Goal: Information Seeking & Learning: Learn about a topic

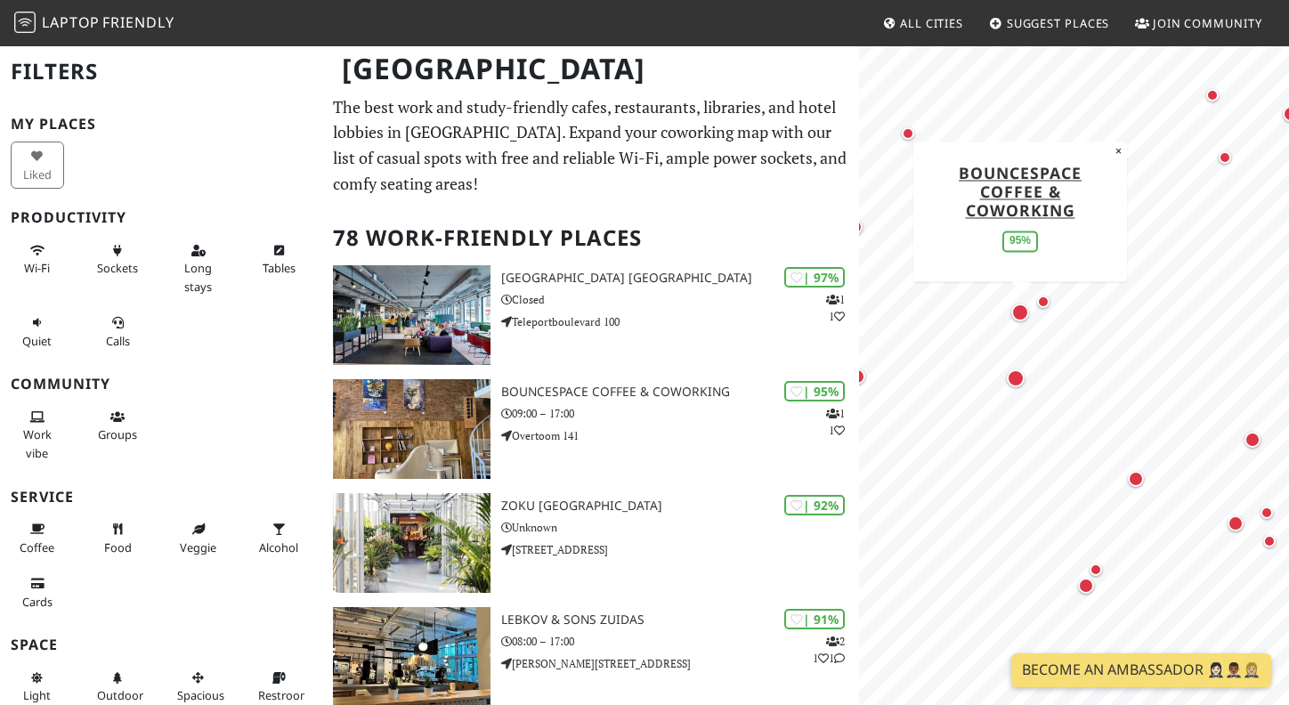
click at [1022, 315] on div "Map marker" at bounding box center [1020, 313] width 18 height 18
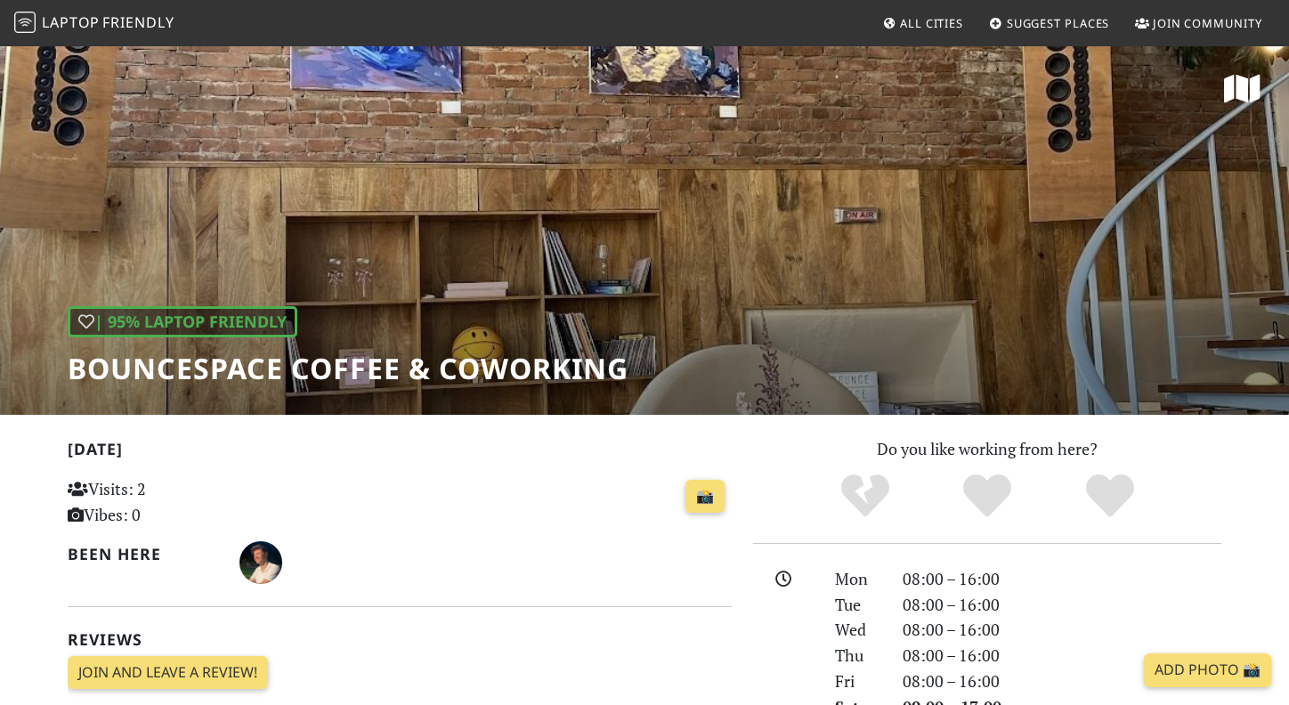
click at [597, 161] on div "| 95% Laptop Friendly BounceSpace Coffee & Coworking" at bounding box center [644, 230] width 1289 height 370
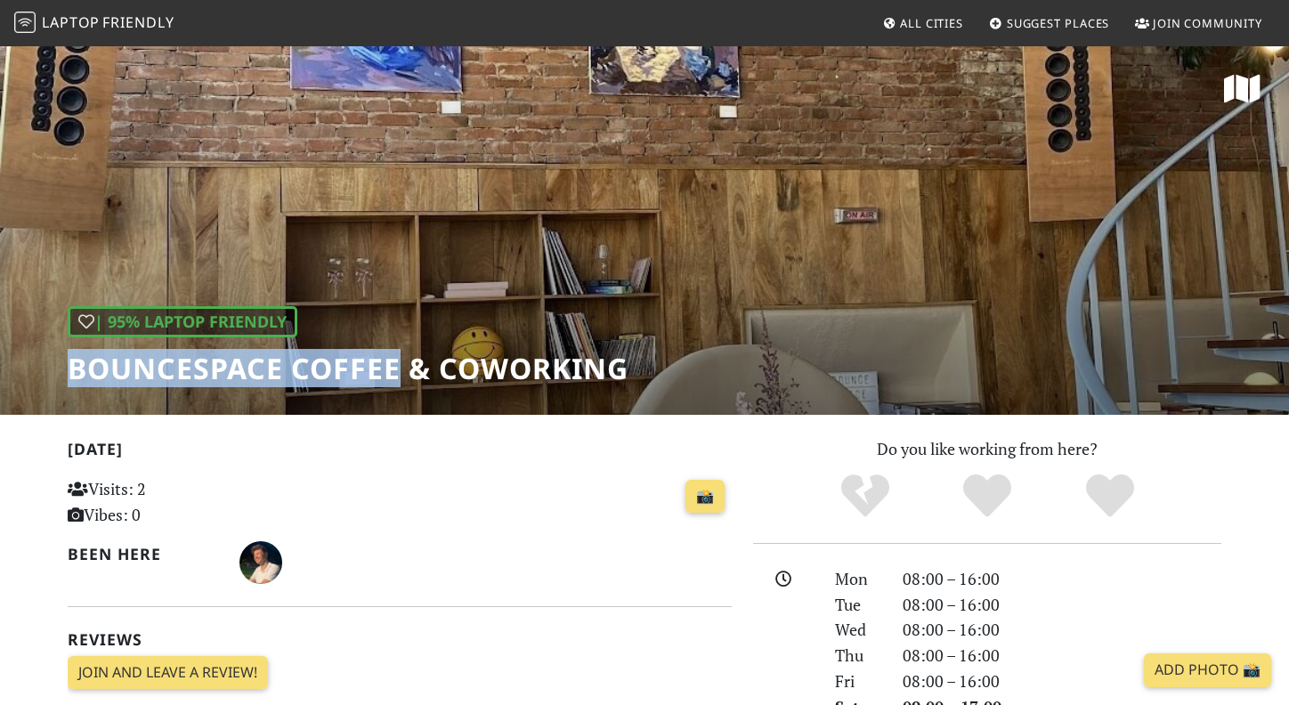
drag, startPoint x: 61, startPoint y: 371, endPoint x: 400, endPoint y: 365, distance: 339.2
click at [400, 367] on div "| 95% Laptop Friendly BounceSpace Coffee & Coworking" at bounding box center [644, 230] width 1289 height 370
copy h1 "BounceSpace Coffee"
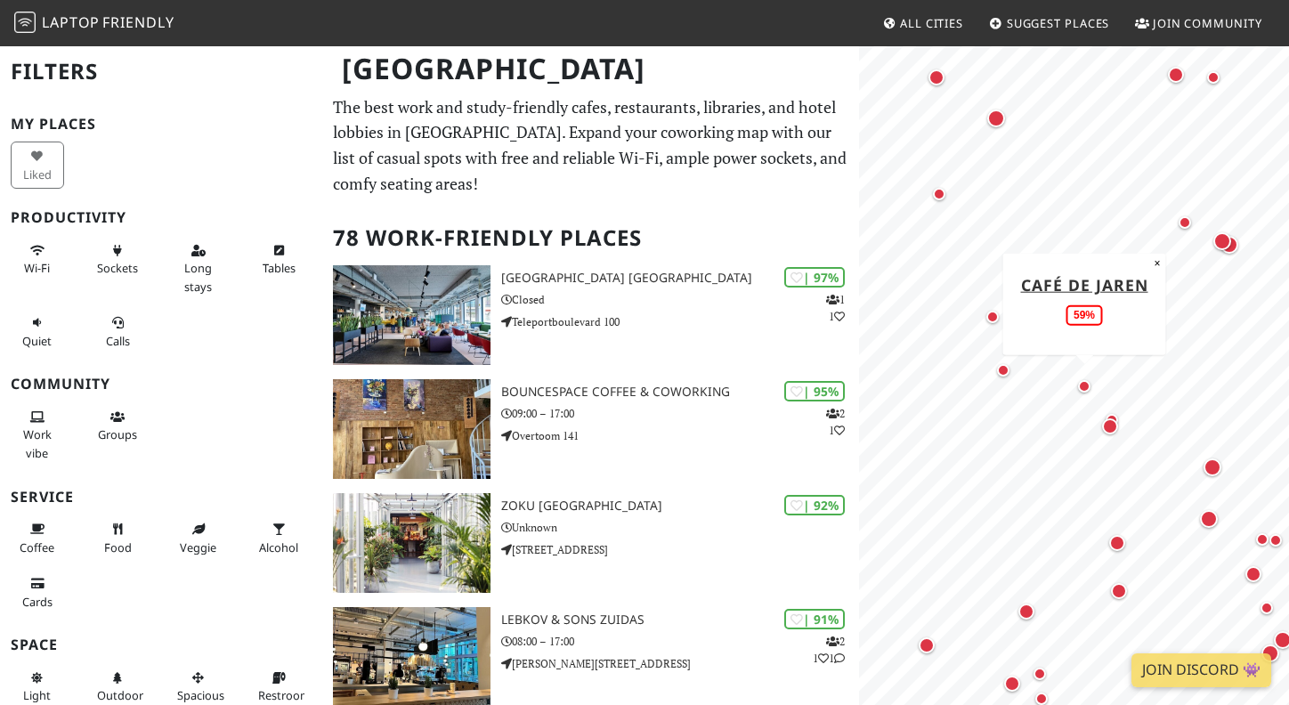
click at [1083, 389] on div "Map marker" at bounding box center [1084, 386] width 12 height 12
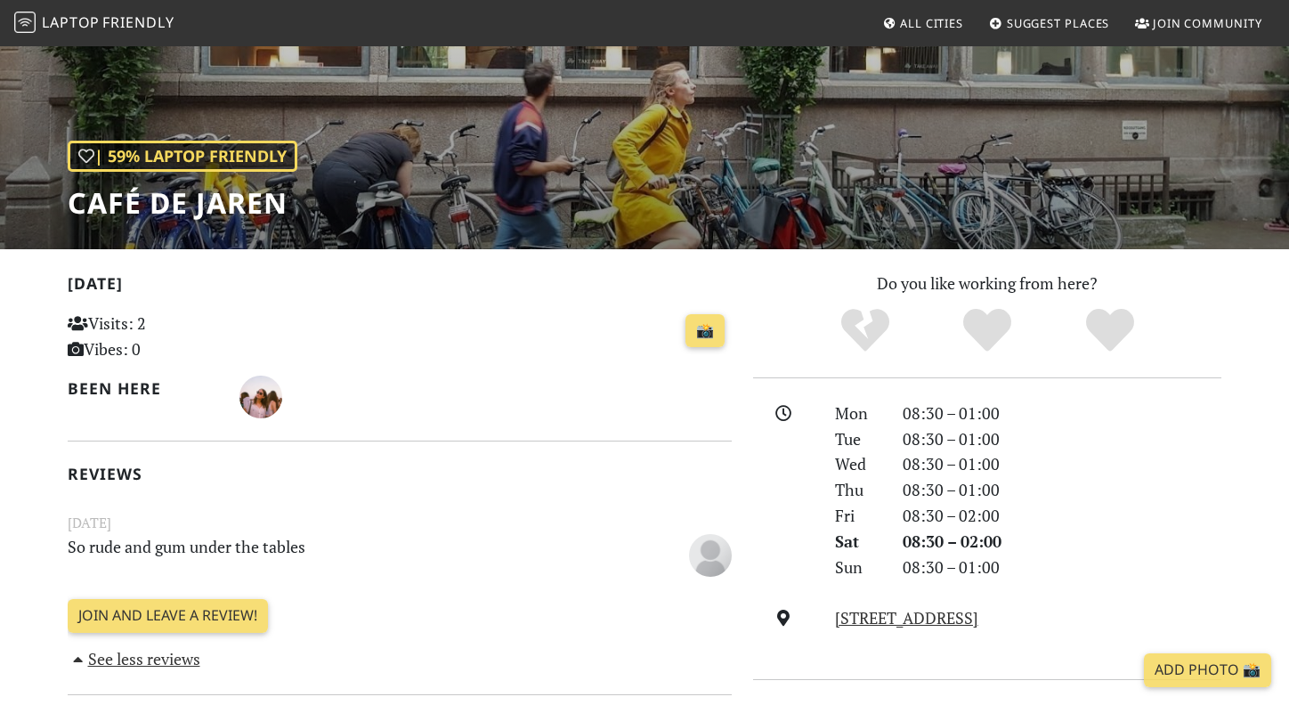
scroll to position [163, 0]
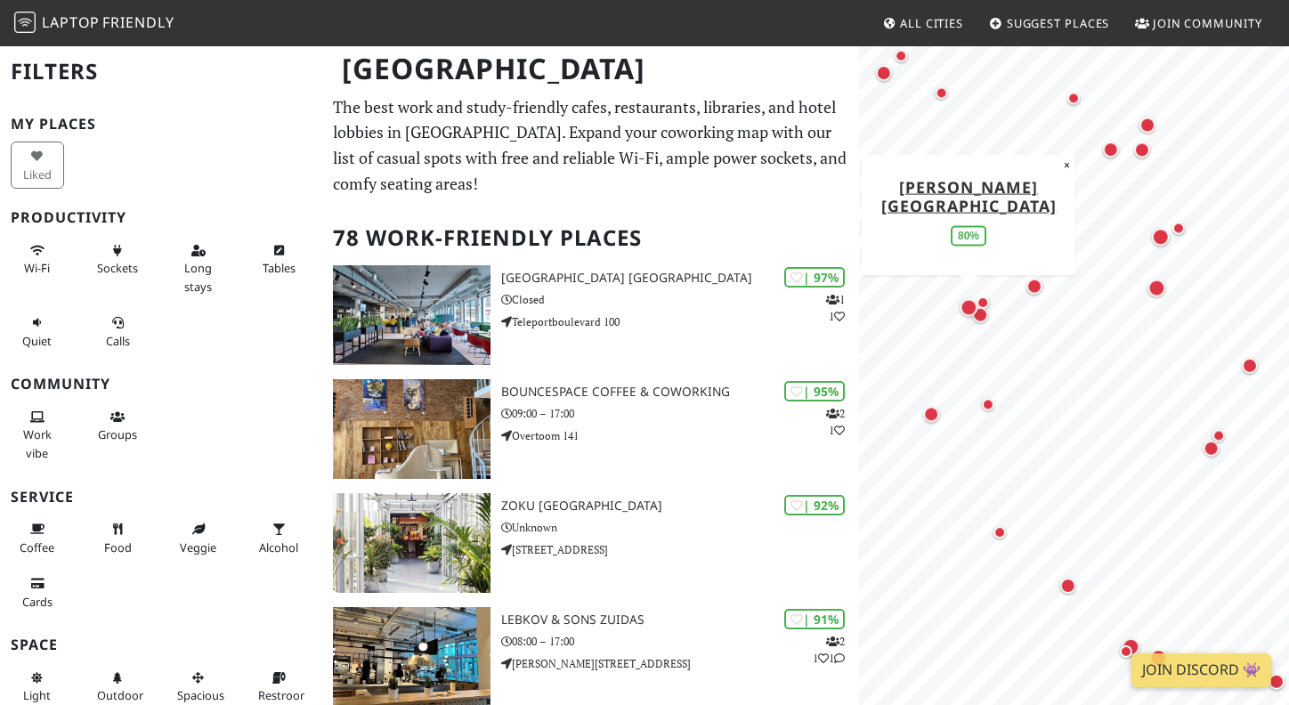
drag, startPoint x: 921, startPoint y: 375, endPoint x: 966, endPoint y: 304, distance: 83.2
click at [966, 304] on div "Map marker" at bounding box center [970, 307] width 18 height 18
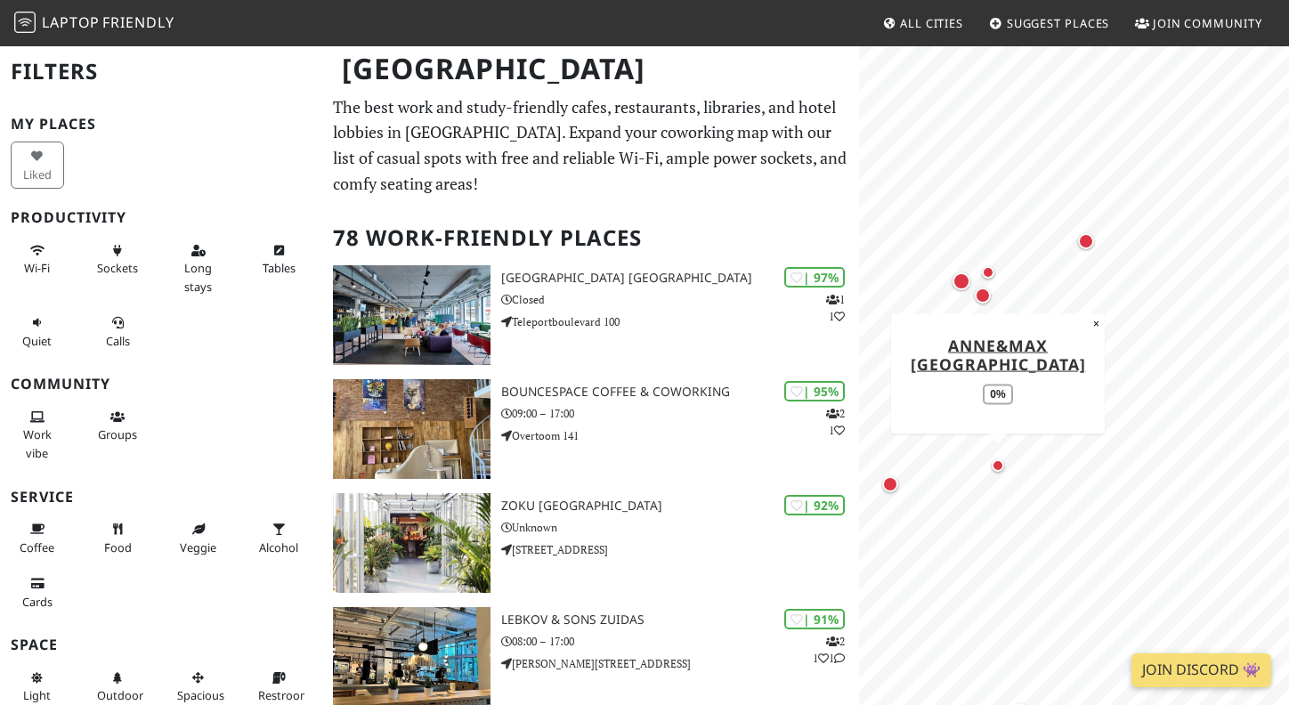
click at [998, 470] on div "Map marker" at bounding box center [998, 465] width 12 height 12
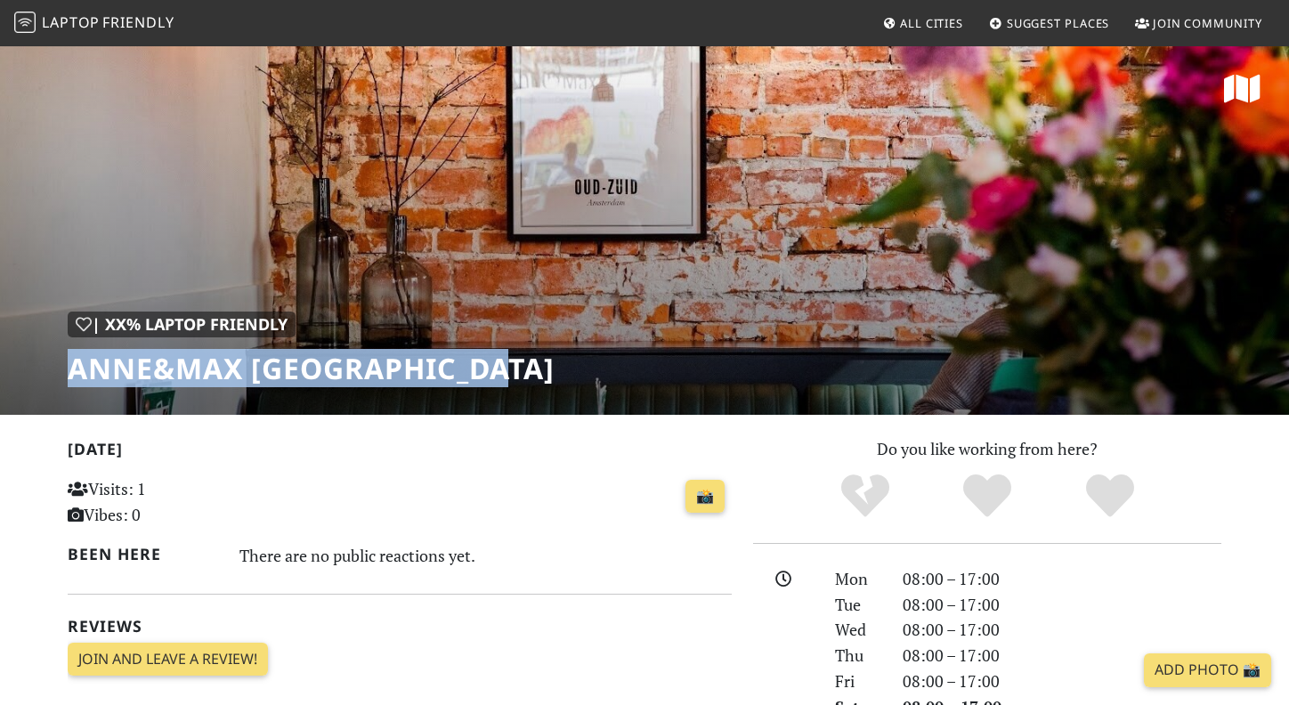
drag, startPoint x: 68, startPoint y: 370, endPoint x: 529, endPoint y: 361, distance: 461.2
click at [529, 361] on div "| XX% Laptop Friendly Anne&Max Amsterdam Zuid" at bounding box center [644, 230] width 1289 height 370
copy h1 "Anne&Max [GEOGRAPHIC_DATA]"
